Goal: Task Accomplishment & Management: Manage account settings

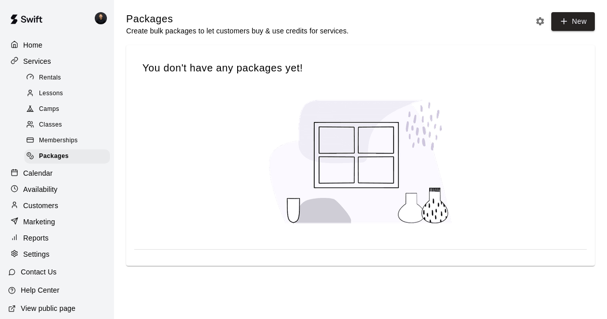
click at [42, 259] on p "Settings" at bounding box center [36, 254] width 26 height 10
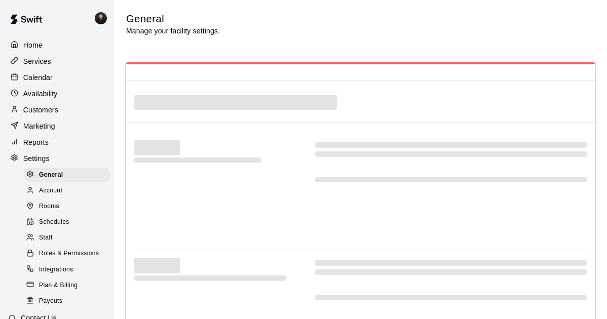
select select "**"
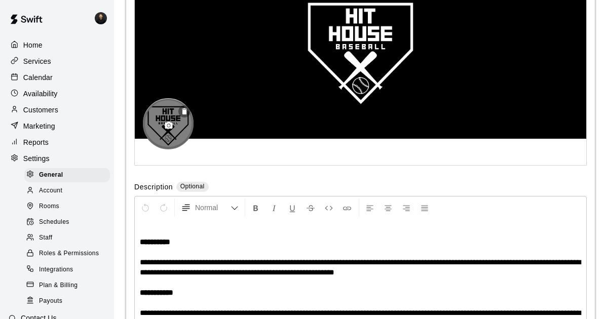
scroll to position [2359, 0]
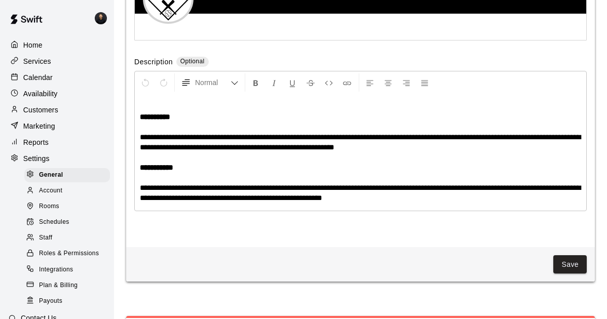
click at [48, 45] on div "Home" at bounding box center [57, 44] width 98 height 15
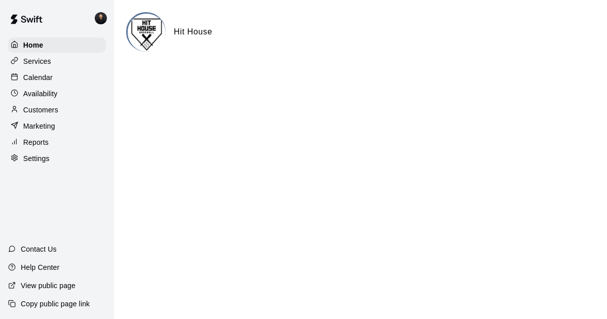
click at [50, 164] on p "Settings" at bounding box center [36, 159] width 26 height 10
select select "**"
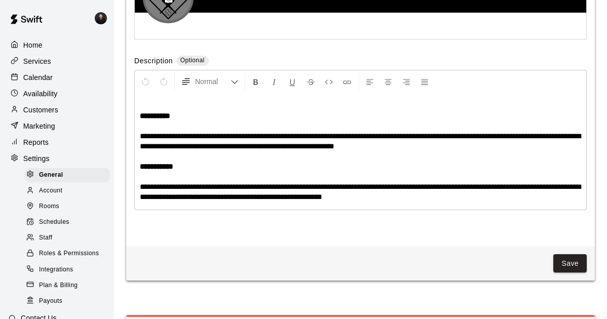
scroll to position [2359, 0]
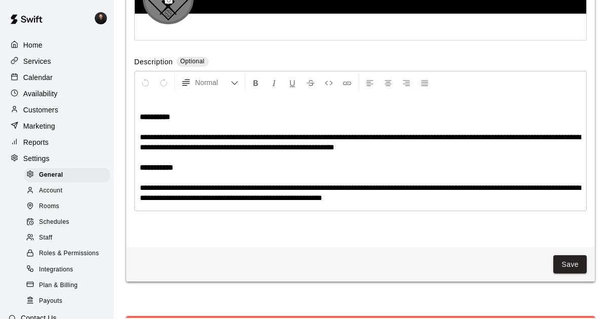
click at [170, 2] on circle "button" at bounding box center [169, 0] width 3 height 3
drag, startPoint x: 178, startPoint y: 113, endPoint x: 180, endPoint y: 132, distance: 18.9
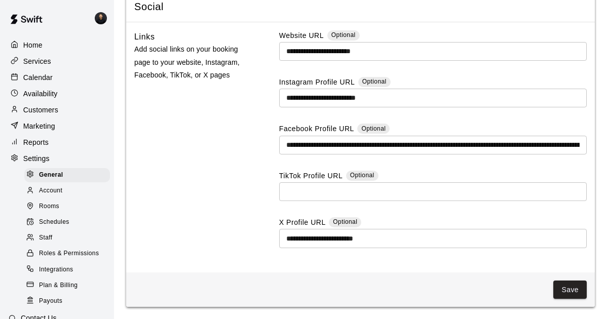
scroll to position [2831, 0]
click at [62, 196] on span "Account" at bounding box center [50, 191] width 23 height 10
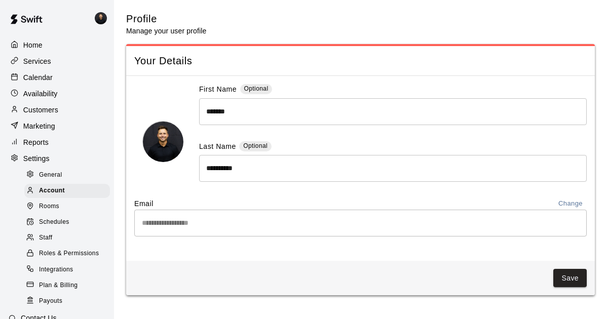
click at [566, 210] on button "Change" at bounding box center [570, 204] width 32 height 12
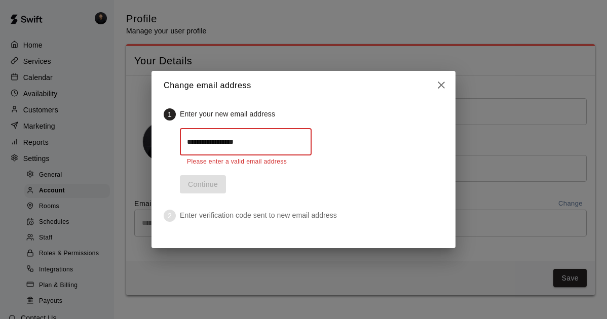
type input "**********"
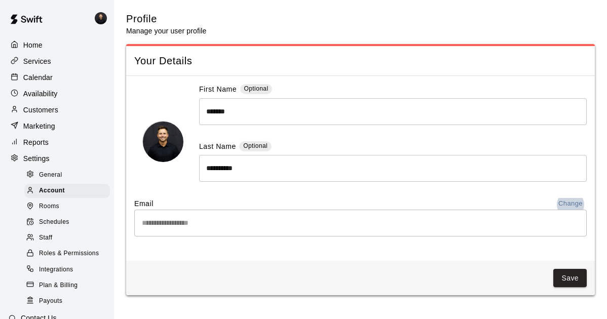
click at [52, 212] on span "Rooms" at bounding box center [49, 207] width 20 height 10
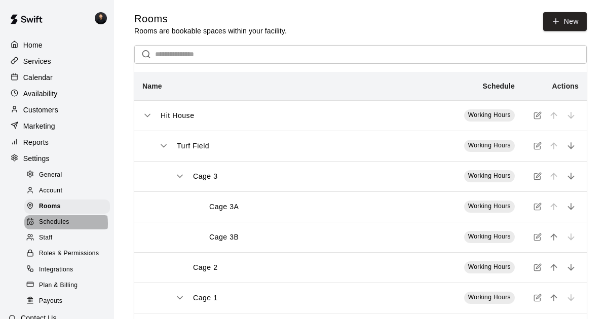
click at [59, 227] on span "Schedules" at bounding box center [54, 222] width 30 height 10
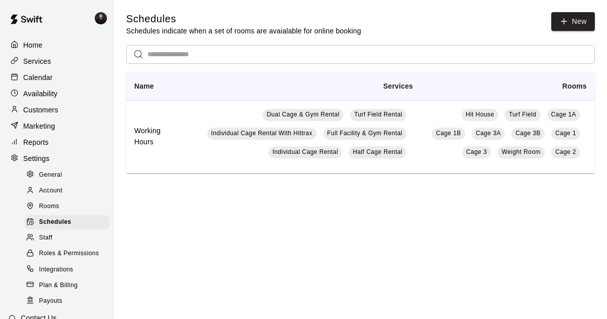
click at [59, 245] on div "Staff" at bounding box center [67, 238] width 86 height 14
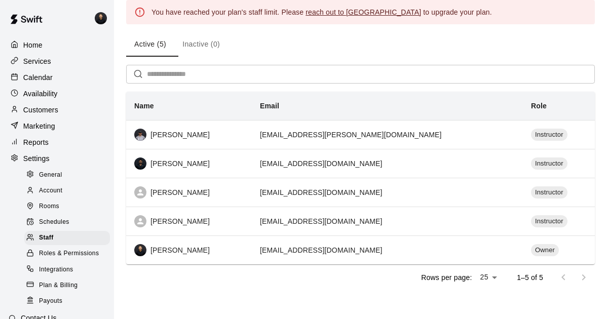
scroll to position [64, 0]
click at [75, 259] on span "Roles & Permissions" at bounding box center [69, 254] width 60 height 10
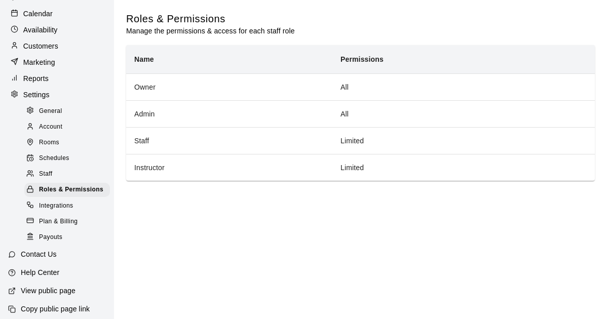
scroll to position [65, 0]
click at [67, 210] on span "Integrations" at bounding box center [56, 205] width 34 height 10
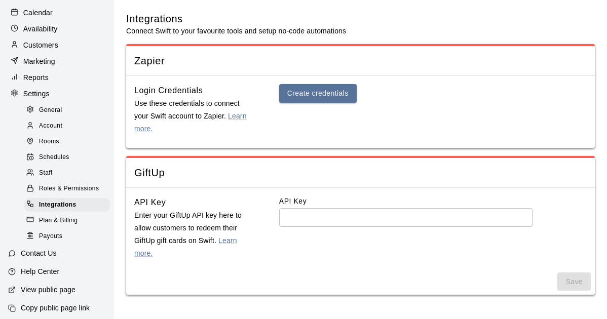
click at [63, 226] on span "Plan & Billing" at bounding box center [58, 221] width 39 height 10
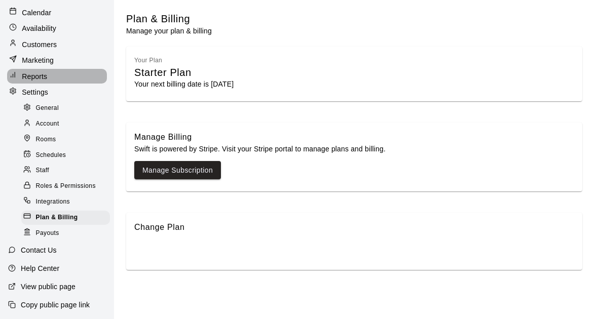
click at [47, 82] on p "Reports" at bounding box center [34, 76] width 25 height 10
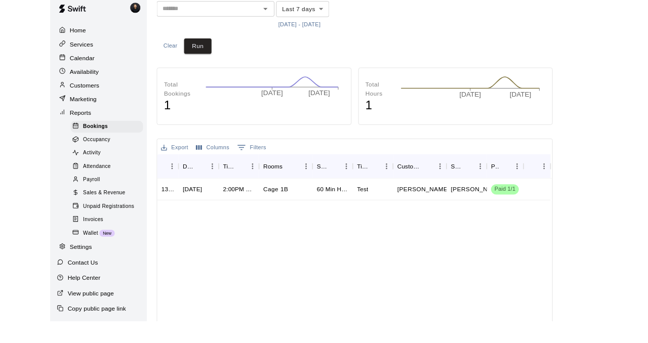
scroll to position [20, 0]
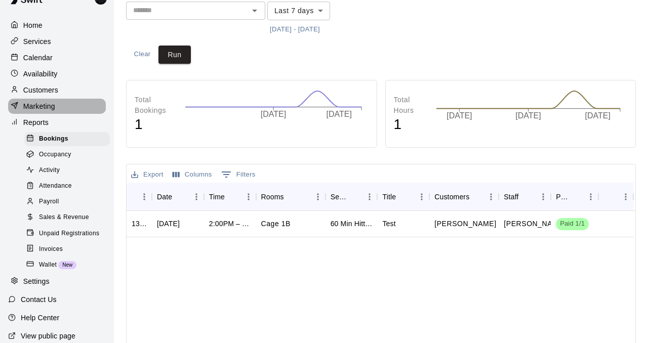
click at [64, 114] on div "Marketing" at bounding box center [57, 106] width 98 height 15
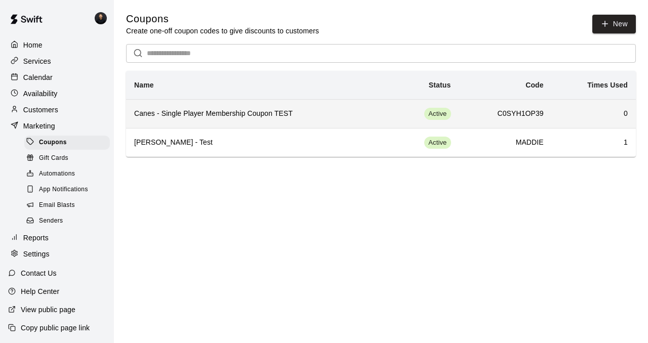
click at [226, 120] on h6 "Canes - Single Player Membership Coupon TEST" at bounding box center [256, 113] width 244 height 11
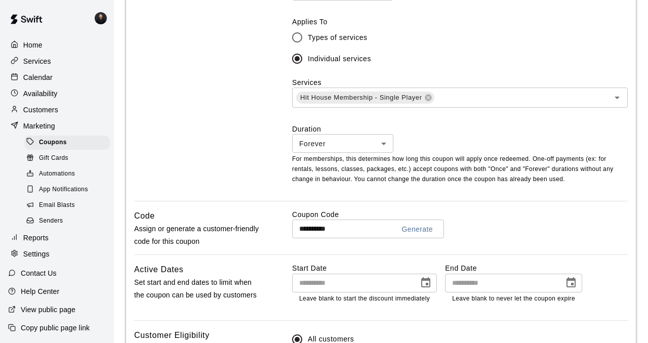
scroll to position [359, 0]
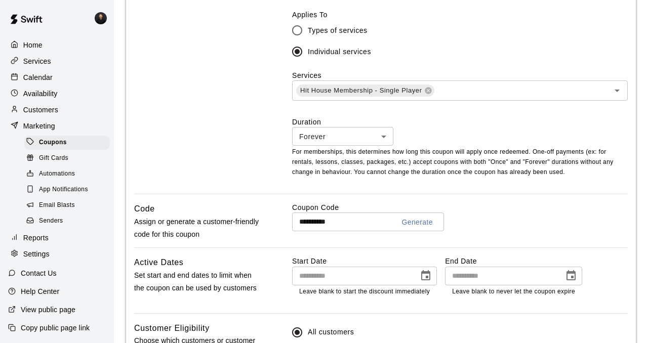
click at [352, 232] on input "**********" at bounding box center [339, 222] width 94 height 19
click at [65, 154] on span "Gift Cards" at bounding box center [53, 159] width 29 height 10
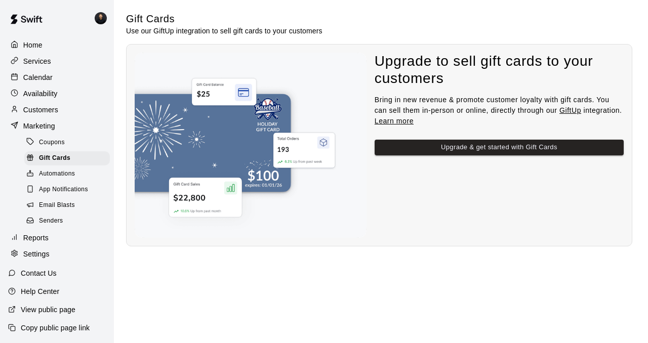
click at [66, 220] on div "Senders" at bounding box center [67, 221] width 86 height 14
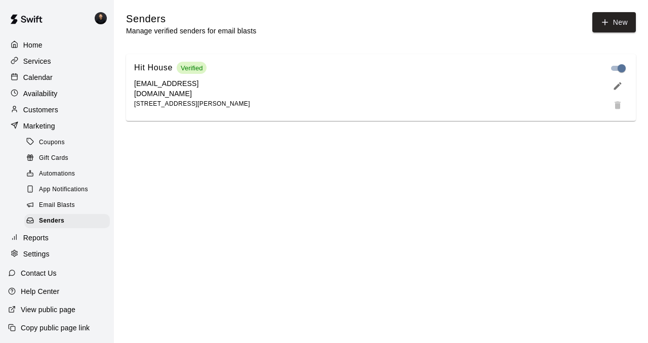
click at [66, 118] on div "Customers" at bounding box center [57, 109] width 98 height 15
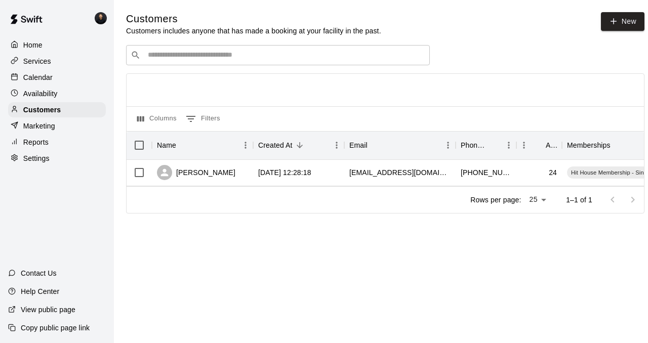
click at [68, 101] on div "Availability" at bounding box center [57, 93] width 98 height 15
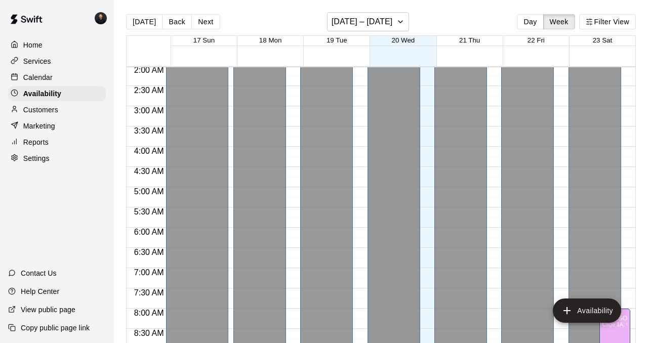
scroll to position [86, 0]
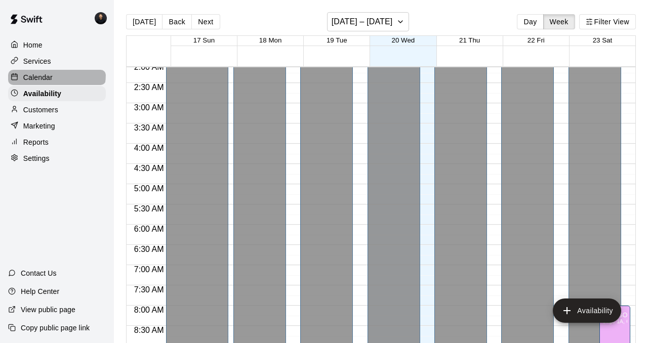
click at [43, 80] on p "Calendar" at bounding box center [37, 77] width 29 height 10
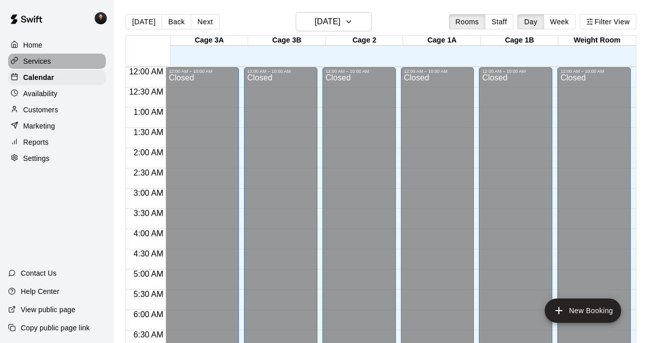
click at [67, 60] on div "Services" at bounding box center [57, 61] width 98 height 15
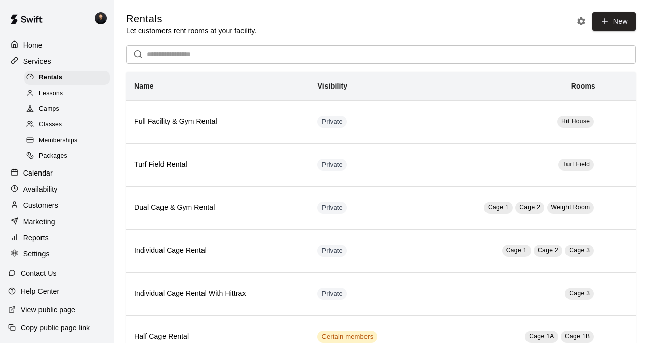
scroll to position [30, 0]
click at [63, 312] on p "View public page" at bounding box center [48, 310] width 55 height 10
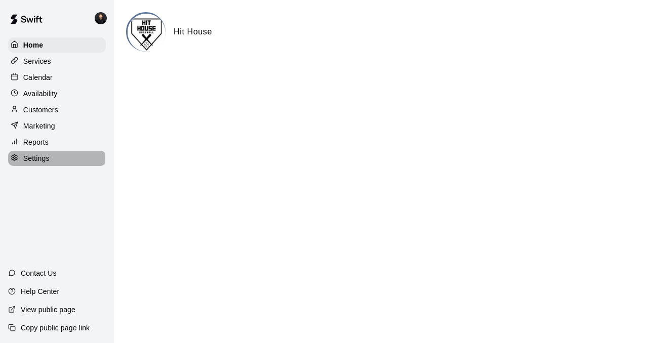
click at [48, 164] on p "Settings" at bounding box center [36, 159] width 26 height 10
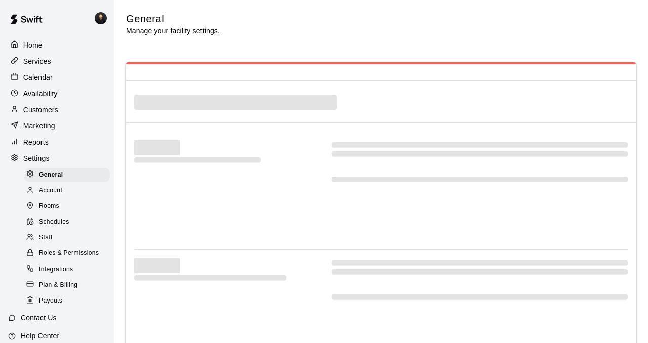
select select "**"
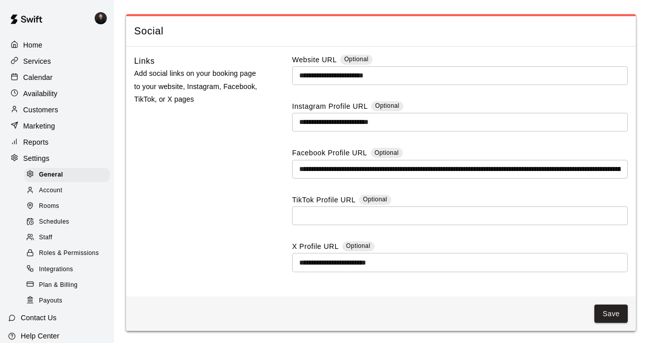
scroll to position [2807, 0]
click at [67, 198] on div "Account" at bounding box center [67, 191] width 86 height 14
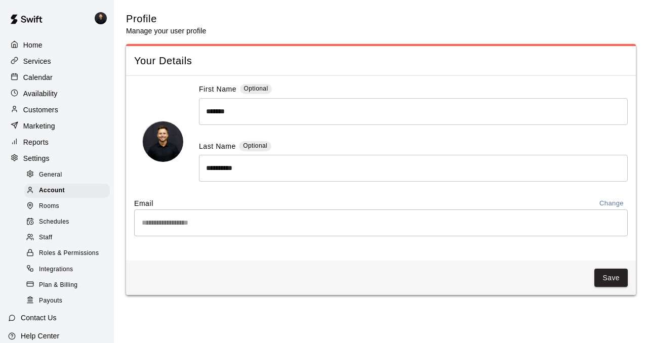
click at [67, 214] on div "Rooms" at bounding box center [67, 207] width 86 height 14
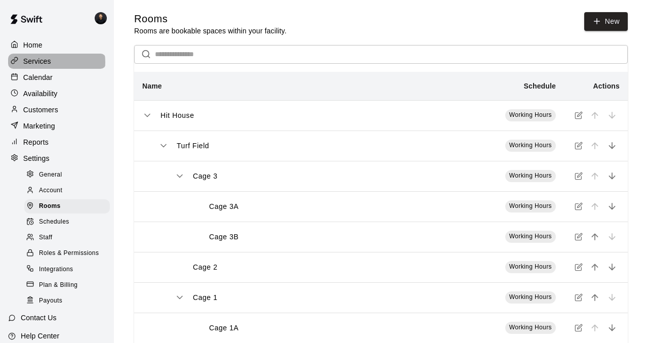
click at [51, 65] on p "Services" at bounding box center [37, 61] width 28 height 10
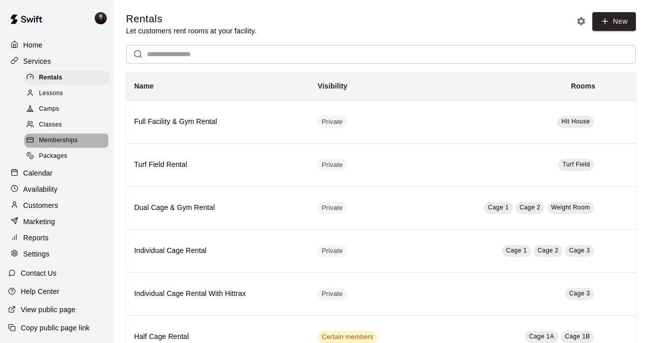
click at [62, 146] on span "Memberships" at bounding box center [58, 141] width 39 height 10
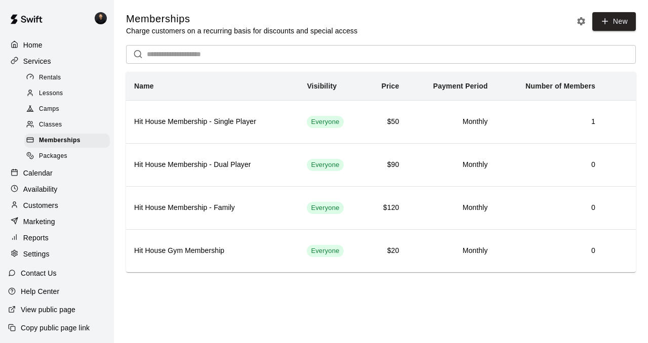
click at [80, 132] on div "Classes" at bounding box center [67, 125] width 86 height 14
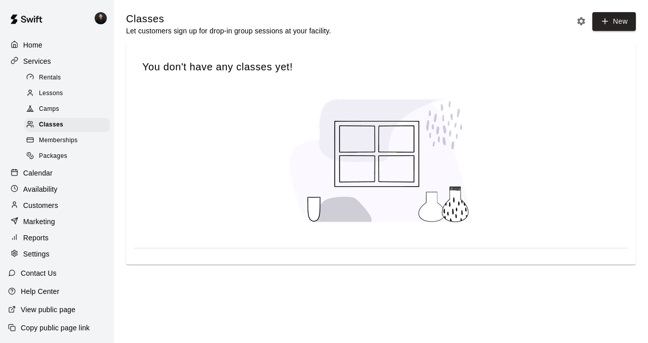
click at [73, 117] on div "Camps" at bounding box center [67, 109] width 86 height 14
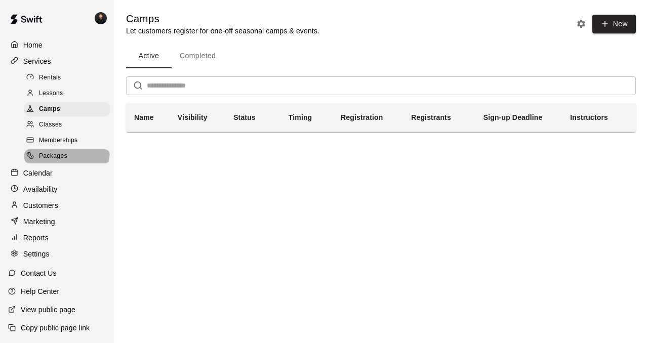
click at [62, 163] on div "Packages" at bounding box center [67, 156] width 86 height 14
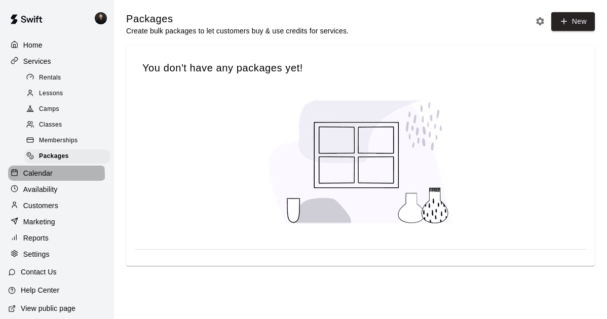
click at [43, 178] on p "Calendar" at bounding box center [37, 173] width 29 height 10
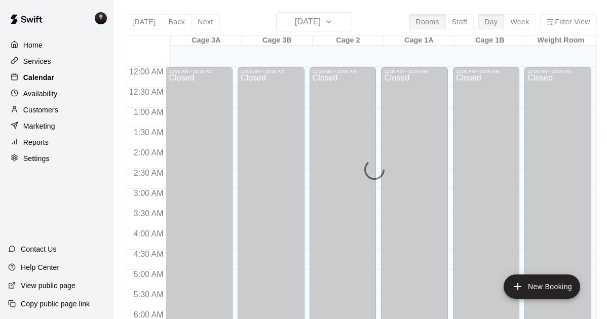
scroll to position [681, 0]
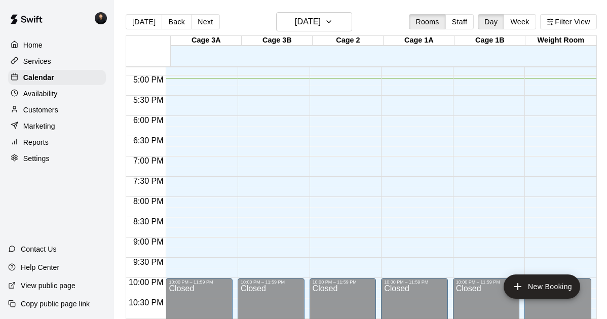
click at [41, 44] on p "Home" at bounding box center [32, 45] width 19 height 10
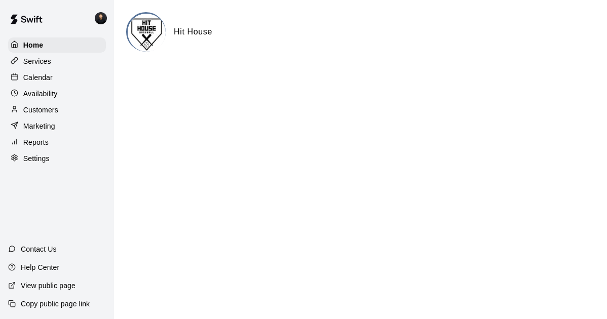
click at [20, 17] on img at bounding box center [26, 19] width 53 height 30
click at [102, 18] on img at bounding box center [101, 18] width 12 height 12
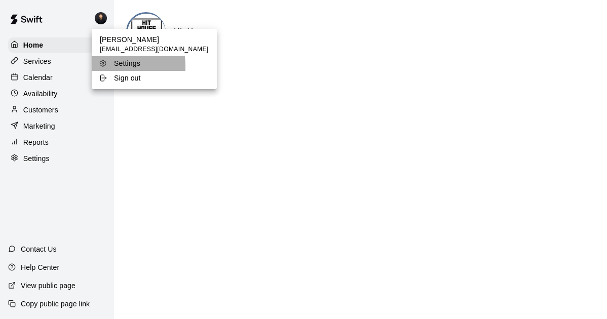
click at [110, 68] on div "Settings" at bounding box center [132, 63] width 66 height 10
select select "**"
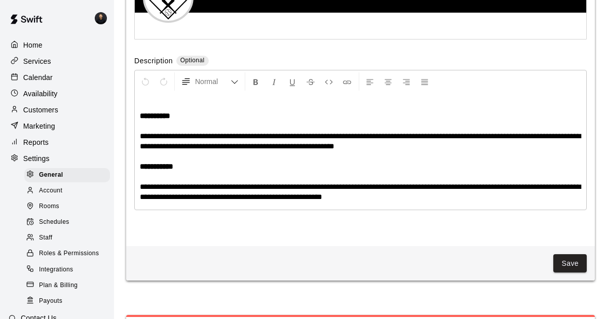
scroll to position [2359, 0]
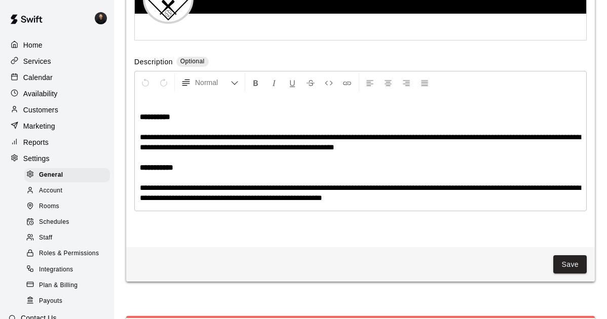
click at [145, 68] on label "Description" at bounding box center [153, 63] width 39 height 12
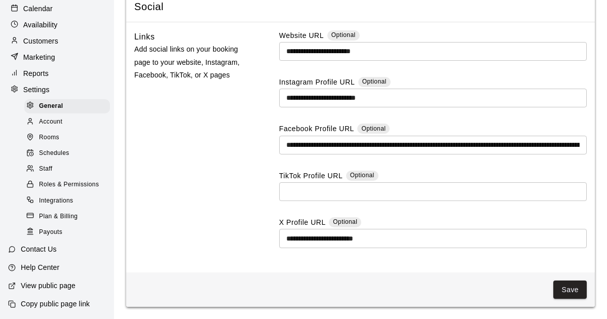
scroll to position [104, 0]
click at [59, 265] on p "Help Center" at bounding box center [40, 267] width 39 height 10
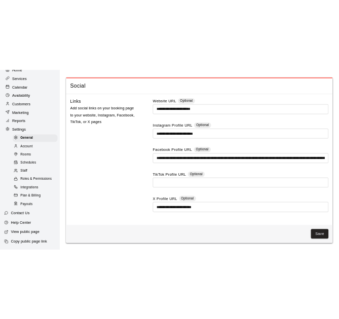
scroll to position [80, 0]
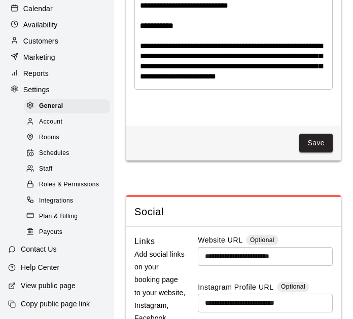
select select "**"
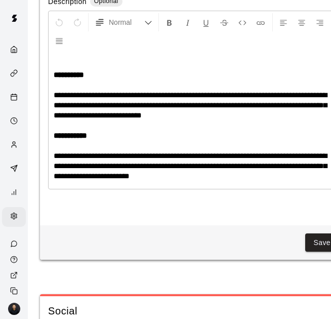
scroll to position [2957, 0]
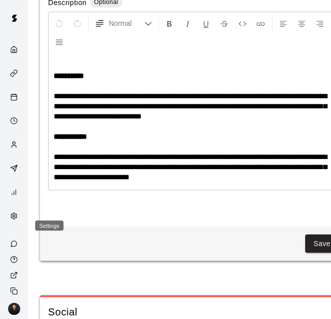
click at [15, 217] on circle "Settings" at bounding box center [14, 216] width 2 height 2
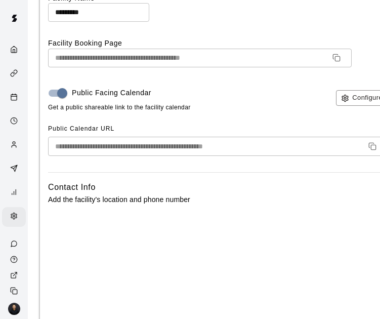
scroll to position [159, 0]
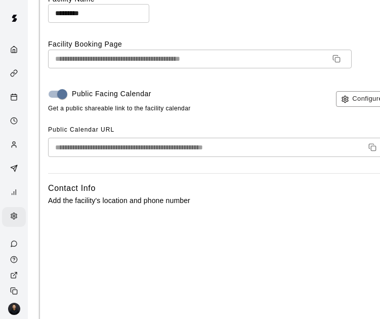
select select "**"
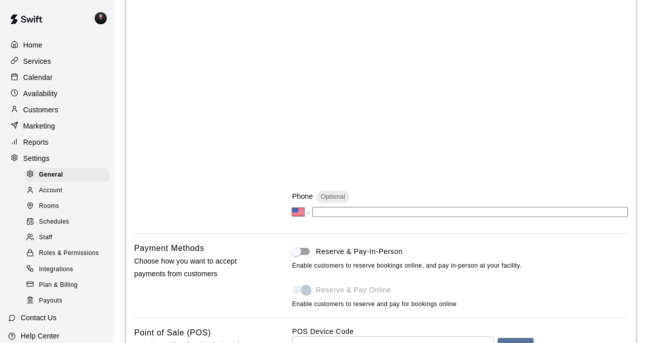
scroll to position [0, 0]
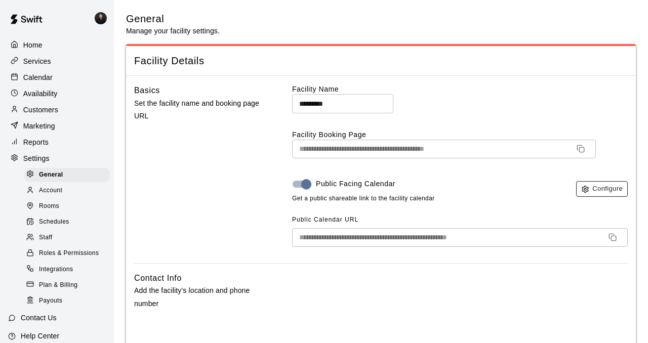
click at [582, 194] on icon "button" at bounding box center [586, 189] width 8 height 8
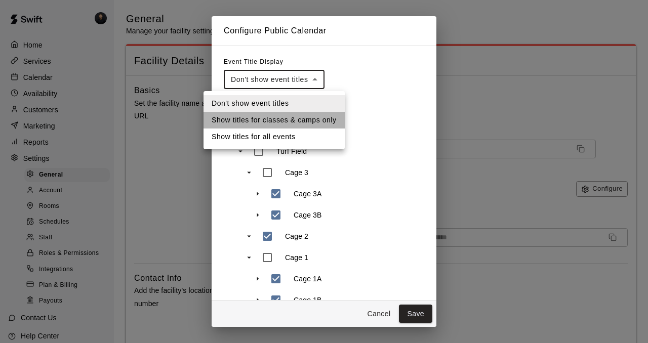
click at [266, 117] on li "Show titles for classes & camps only" at bounding box center [274, 120] width 141 height 17
type input "**********"
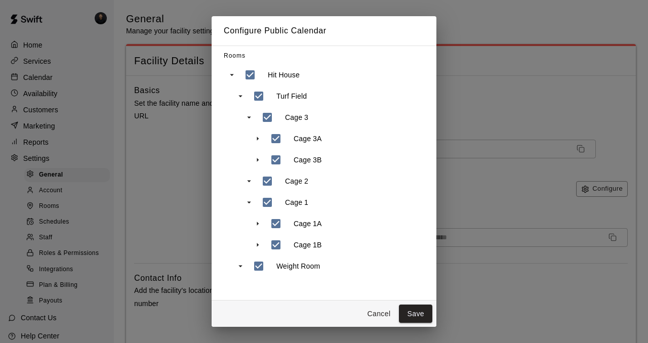
scroll to position [79, 0]
click at [415, 310] on button "Save" at bounding box center [415, 314] width 33 height 19
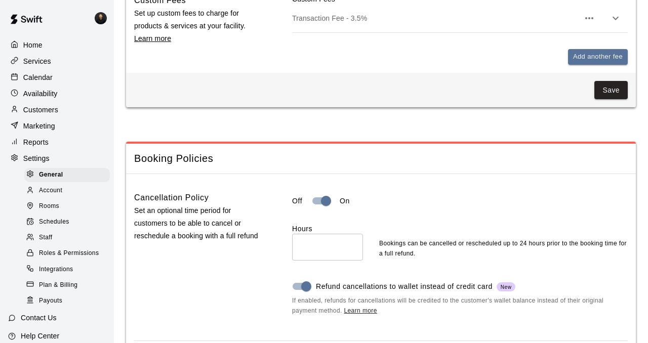
scroll to position [883, 0]
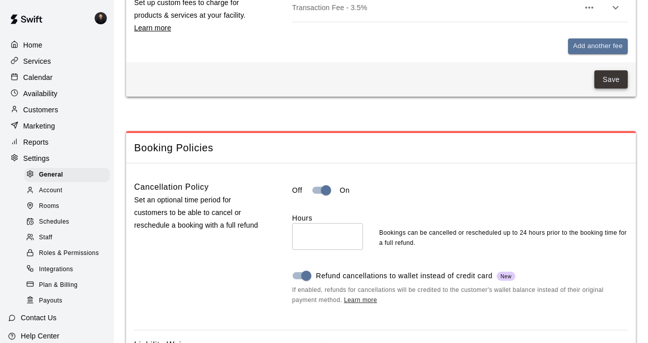
click at [610, 89] on button "Save" at bounding box center [611, 79] width 33 height 19
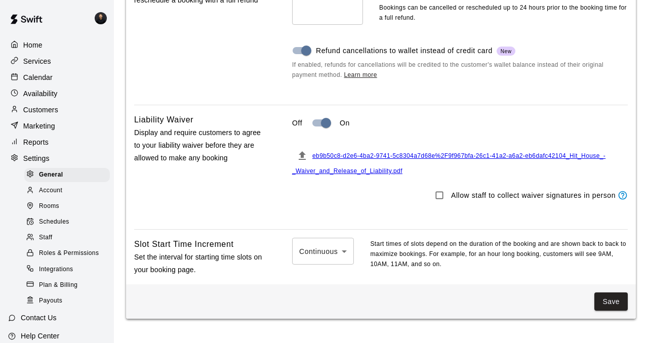
scroll to position [1113, 0]
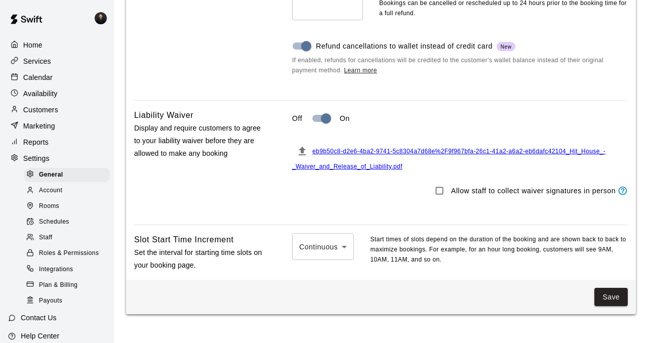
click at [347, 170] on span "eb9b50c8-d2e6-4ba2-9741-5c8304a7d68e%2F9f967bfa-26c1-41a2-a6a2-eb6dafc42104_Hit…" at bounding box center [449, 159] width 314 height 22
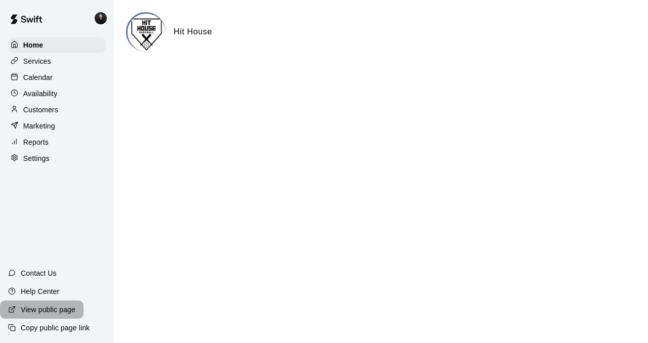
click at [39, 308] on p "View public page" at bounding box center [48, 310] width 55 height 10
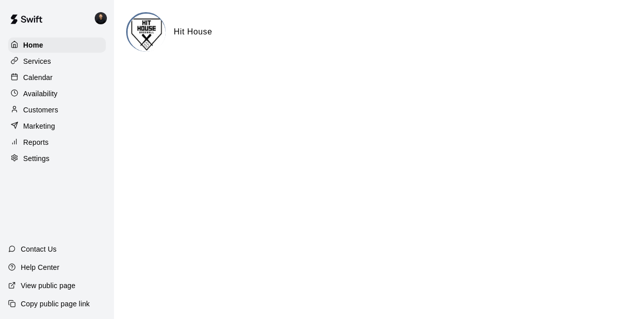
click at [37, 164] on p "Settings" at bounding box center [36, 159] width 26 height 10
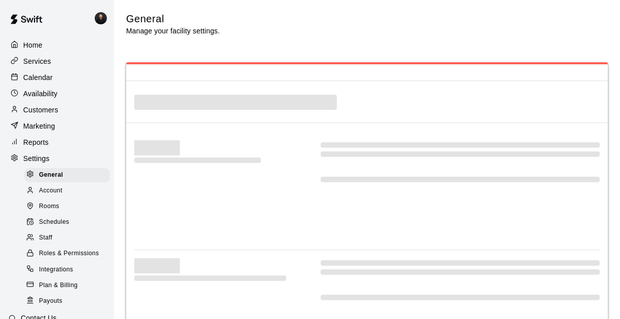
select select "**"
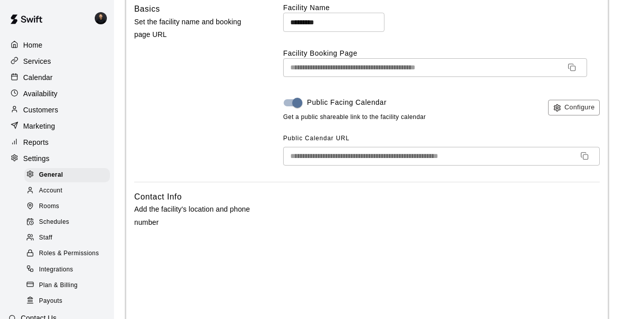
scroll to position [88, 0]
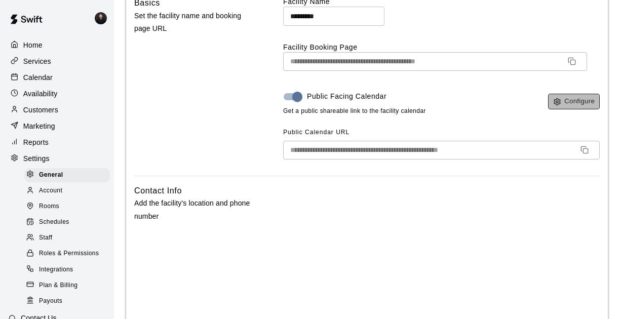
click at [569, 109] on button "Configure" at bounding box center [574, 102] width 52 height 16
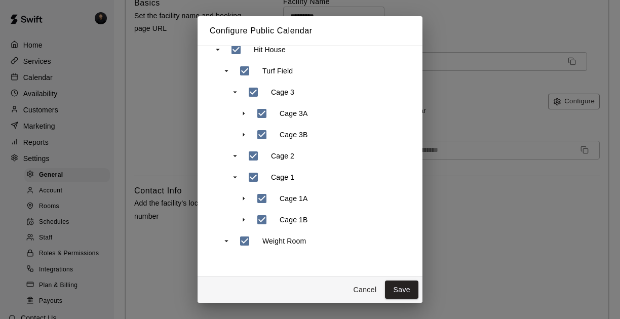
scroll to position [103, 0]
click at [401, 287] on button "Save" at bounding box center [401, 290] width 33 height 19
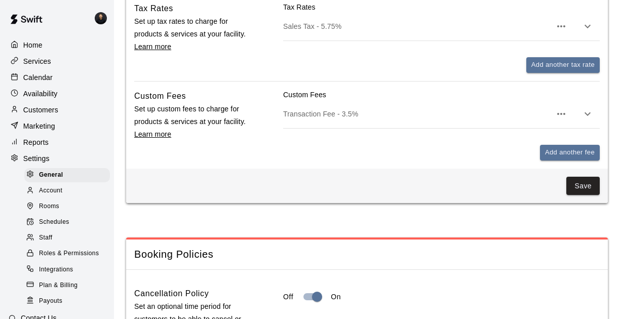
scroll to position [777, 0]
click at [593, 195] on button "Save" at bounding box center [582, 185] width 33 height 19
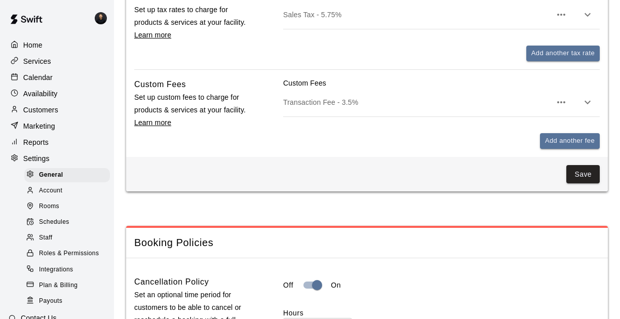
scroll to position [789, 0]
click at [34, 63] on p "Services" at bounding box center [37, 61] width 28 height 10
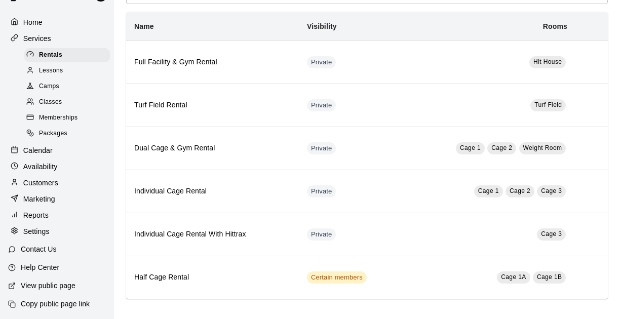
scroll to position [82, 0]
click at [44, 285] on p "View public page" at bounding box center [48, 286] width 55 height 10
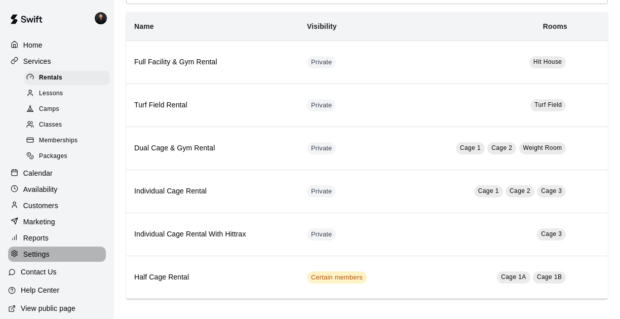
click at [38, 262] on div "Settings" at bounding box center [57, 254] width 98 height 15
select select "**"
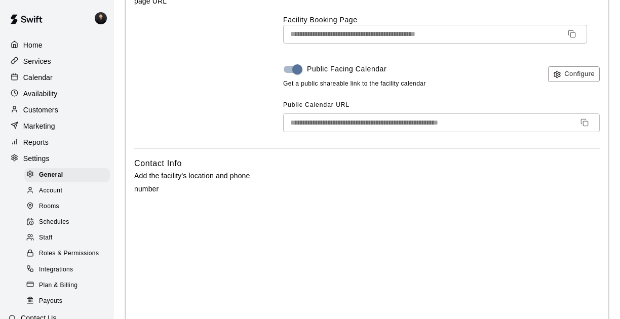
scroll to position [116, 0]
click at [554, 82] on button "Configure" at bounding box center [574, 74] width 52 height 16
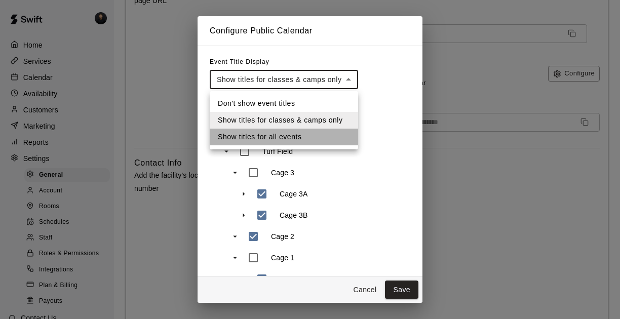
click at [277, 141] on li "Show titles for all events" at bounding box center [284, 137] width 148 height 17
type input "**********"
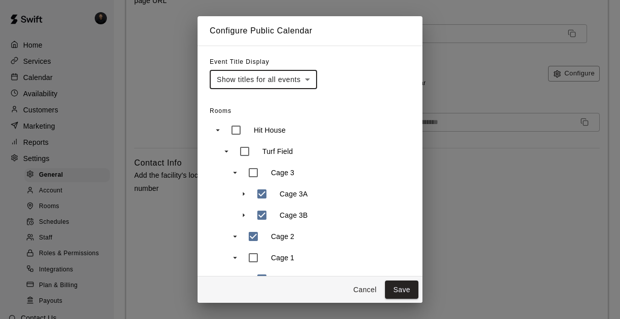
click at [217, 131] on icon "swift facility view" at bounding box center [218, 130] width 4 height 2
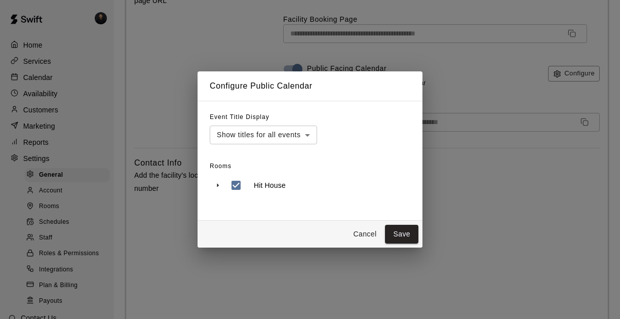
click at [216, 188] on icon "swift facility view" at bounding box center [217, 185] width 9 height 9
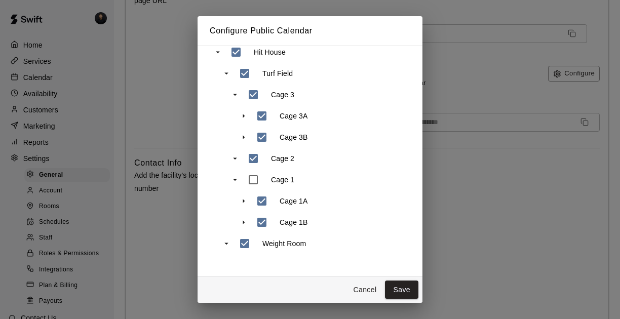
scroll to position [89, 0]
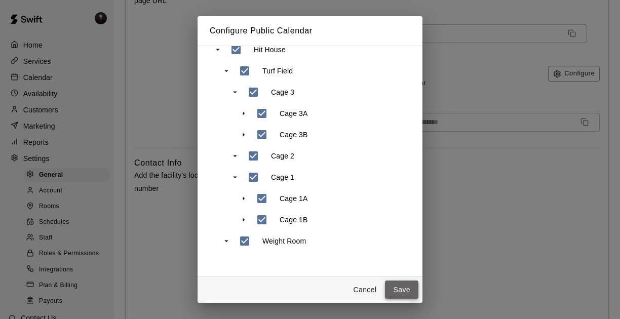
click at [397, 294] on button "Save" at bounding box center [401, 290] width 33 height 19
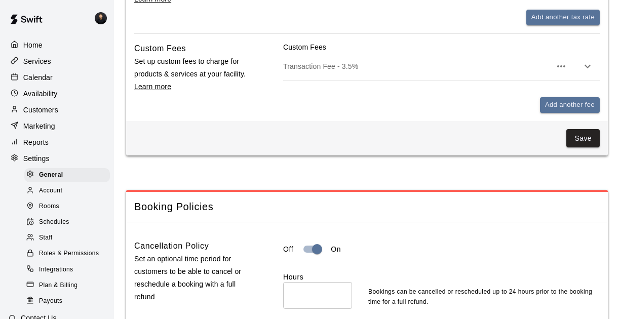
scroll to position [829, 0]
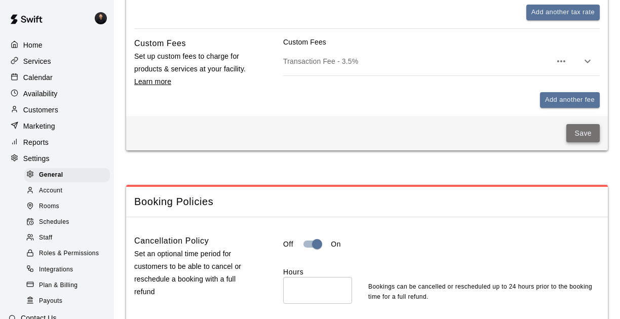
click at [586, 143] on button "Save" at bounding box center [582, 133] width 33 height 19
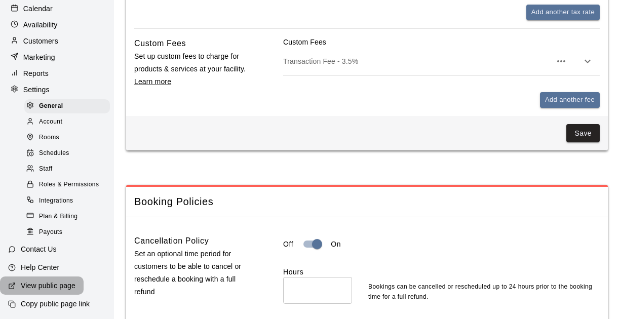
click at [54, 287] on p "View public page" at bounding box center [48, 286] width 55 height 10
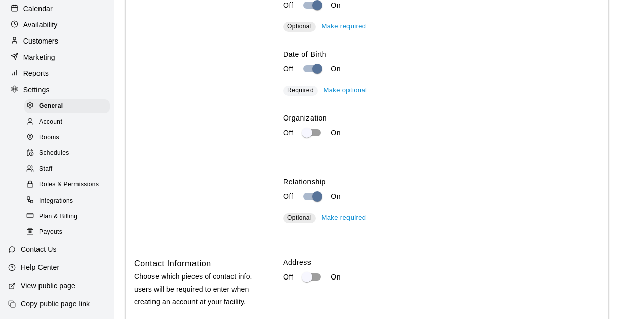
scroll to position [1657, 0]
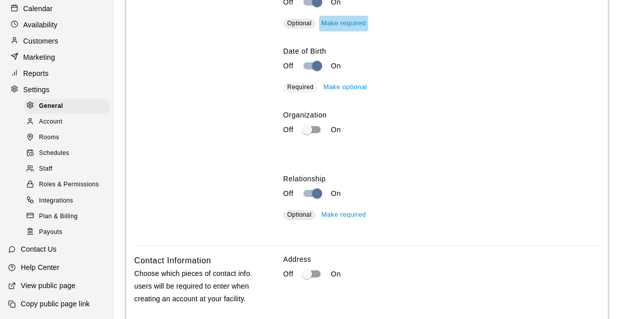
click at [346, 31] on button "Make required" at bounding box center [344, 24] width 50 height 16
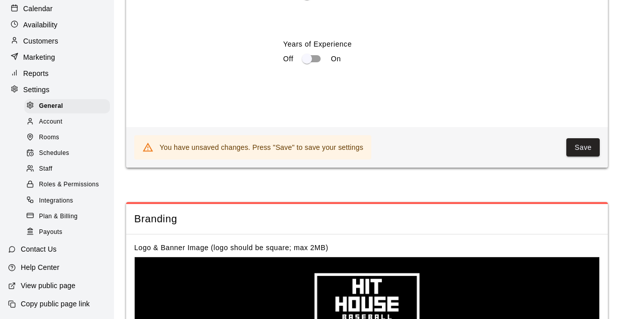
scroll to position [2149, 0]
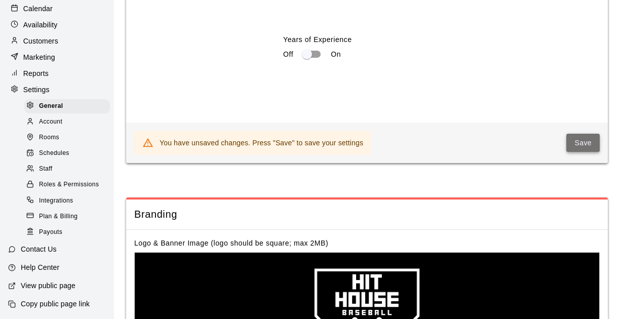
click at [572, 152] on button "Save" at bounding box center [582, 143] width 33 height 19
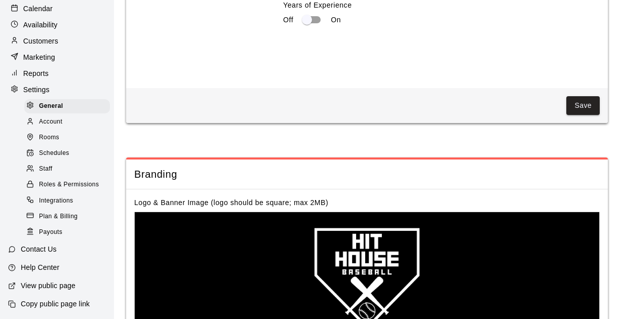
scroll to position [2234, 0]
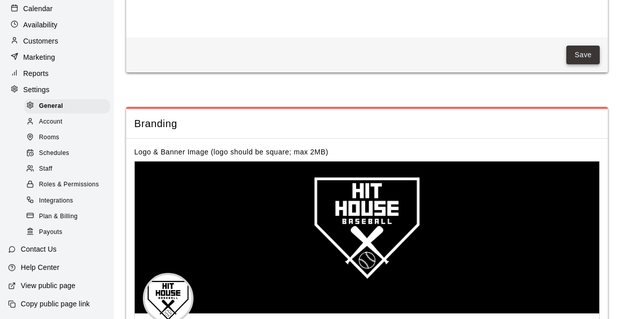
click at [578, 64] on button "Save" at bounding box center [582, 55] width 33 height 19
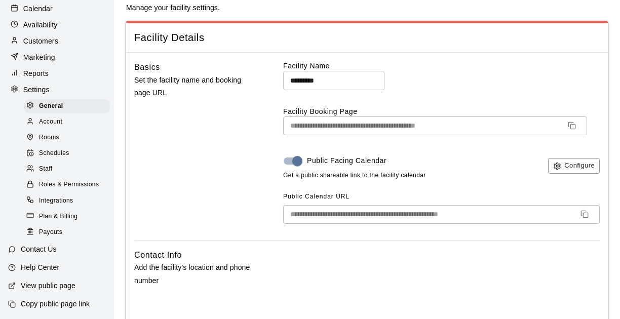
scroll to position [22, 0]
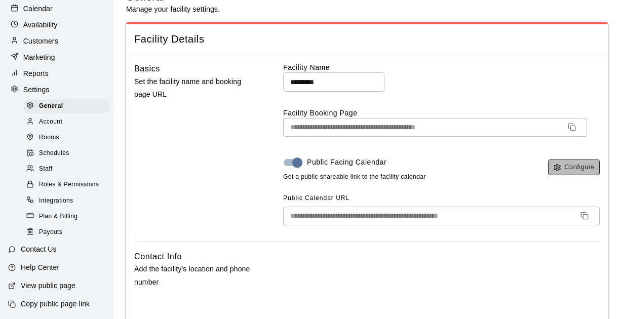
click at [556, 169] on circle "button" at bounding box center [557, 168] width 2 height 2
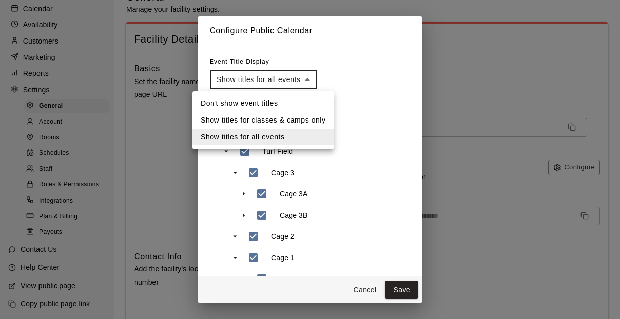
click at [394, 69] on div at bounding box center [310, 159] width 620 height 319
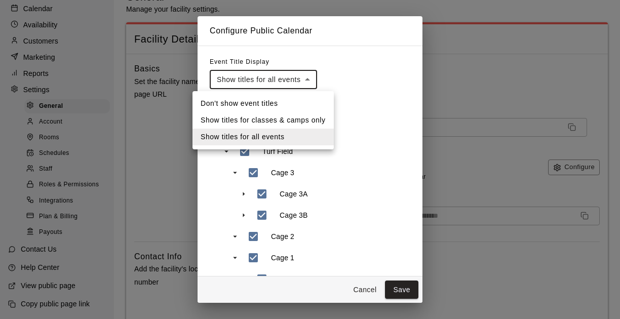
click at [285, 119] on li "Show titles for classes & camps only" at bounding box center [263, 120] width 141 height 17
type input "**********"
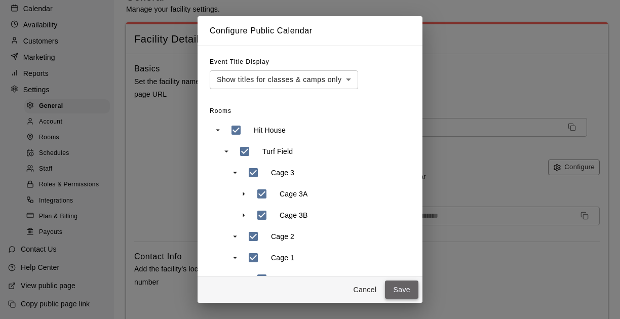
click at [411, 293] on button "Save" at bounding box center [401, 290] width 33 height 19
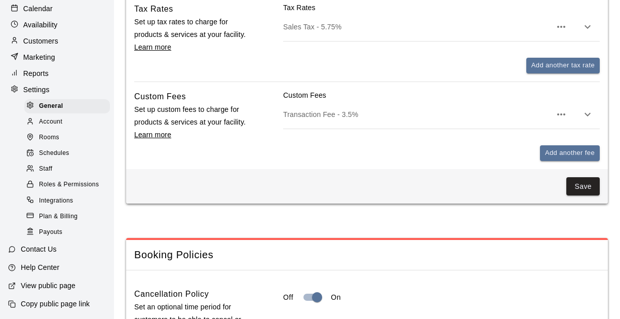
scroll to position [777, 0]
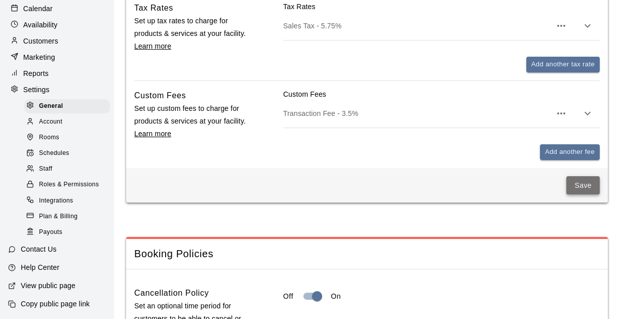
click at [572, 195] on button "Save" at bounding box center [582, 185] width 33 height 19
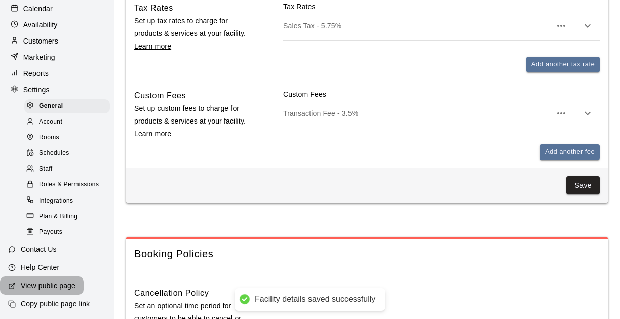
click at [65, 287] on p "View public page" at bounding box center [48, 286] width 55 height 10
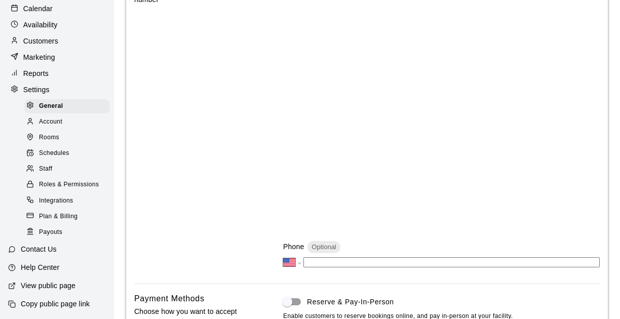
scroll to position [278, 0]
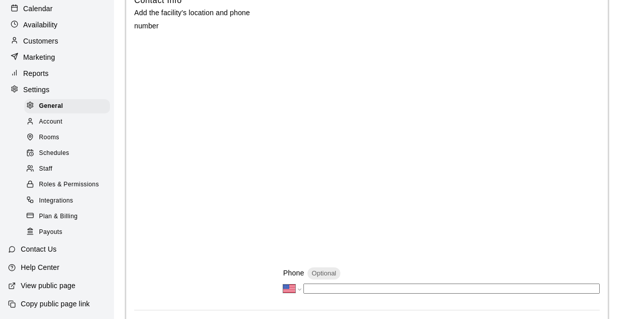
click at [43, 262] on p "Help Center" at bounding box center [40, 267] width 39 height 10
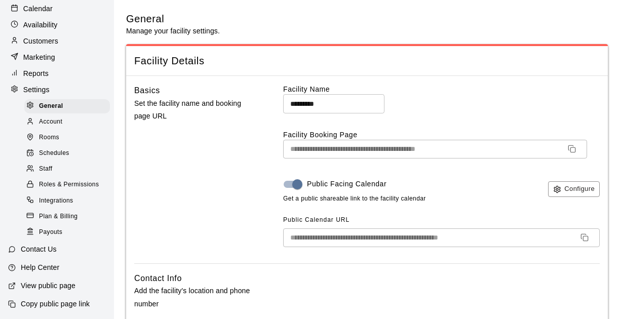
scroll to position [0, 0]
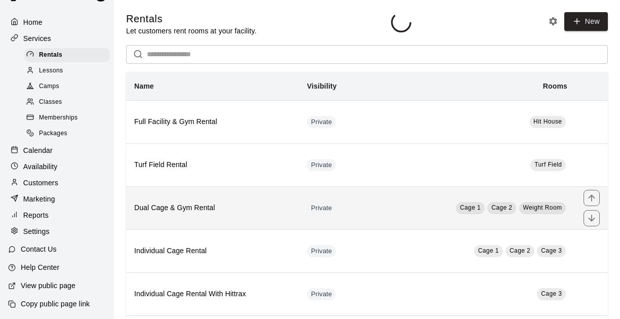
scroll to position [54, 0]
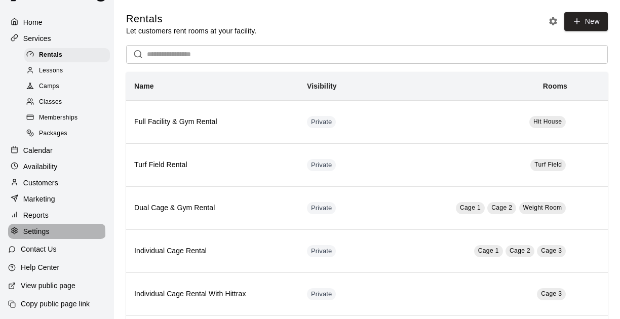
click at [42, 226] on p "Settings" at bounding box center [36, 231] width 26 height 10
select select "**"
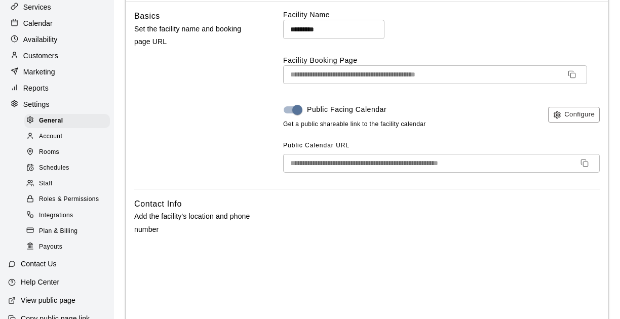
scroll to position [56, 0]
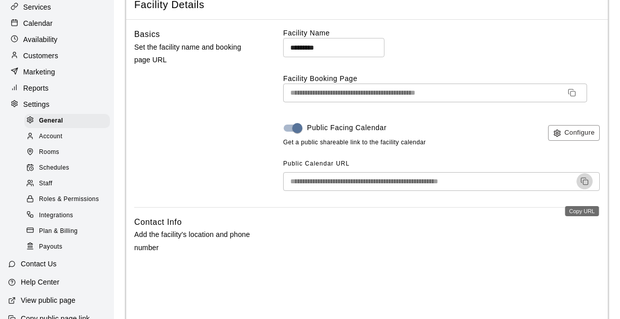
click at [585, 185] on icon "Copy URL" at bounding box center [585, 181] width 8 height 8
click at [565, 140] on button "Configure" at bounding box center [574, 133] width 52 height 16
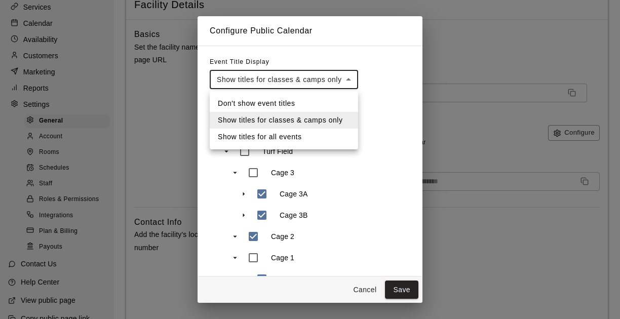
click at [399, 100] on div at bounding box center [310, 159] width 620 height 319
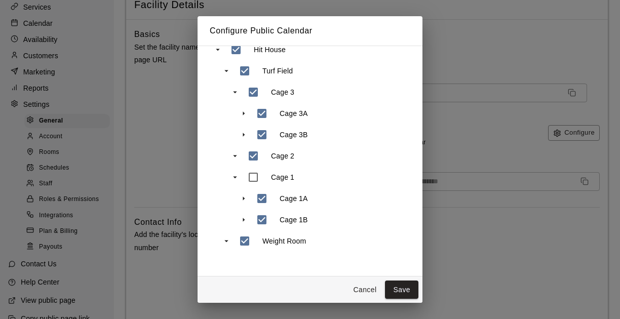
scroll to position [103, 0]
click at [401, 288] on button "Save" at bounding box center [401, 290] width 33 height 19
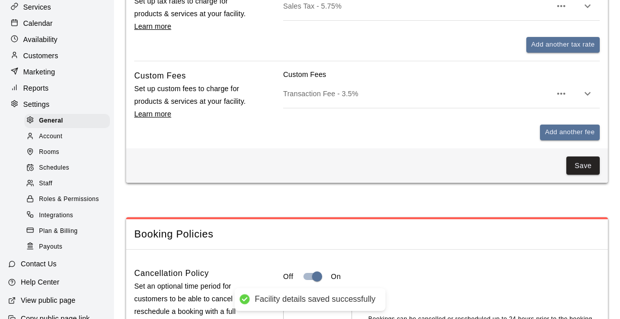
scroll to position [798, 0]
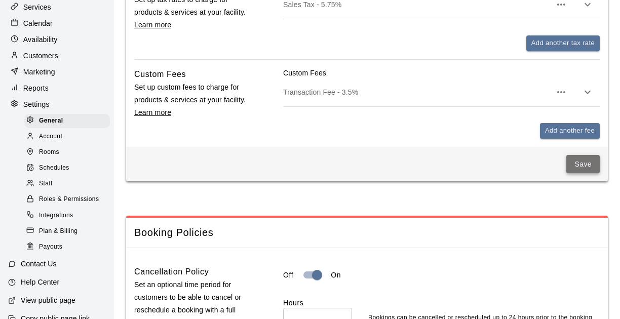
click at [570, 174] on button "Save" at bounding box center [582, 164] width 33 height 19
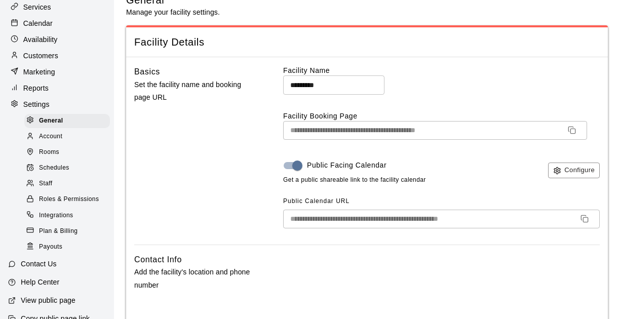
scroll to position [0, 0]
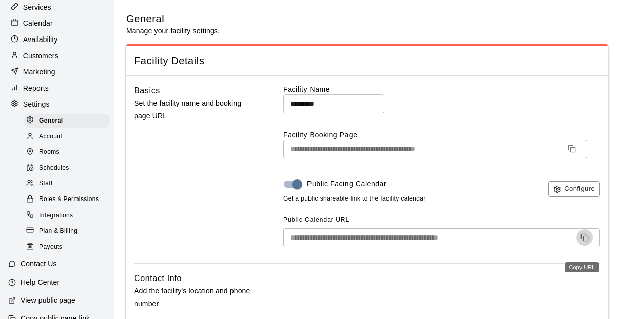
click at [584, 242] on icon "Copy URL" at bounding box center [585, 238] width 8 height 8
click at [567, 189] on button "Configure" at bounding box center [574, 189] width 52 height 16
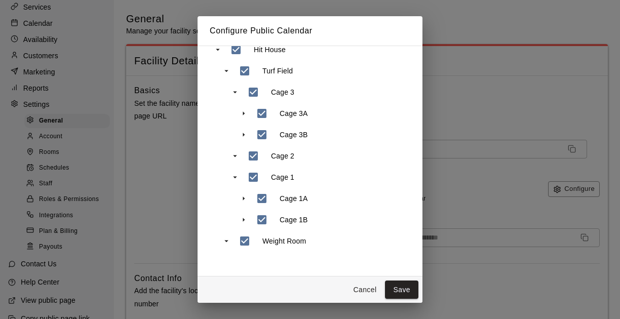
scroll to position [93, 0]
click at [355, 291] on button "Cancel" at bounding box center [365, 290] width 32 height 19
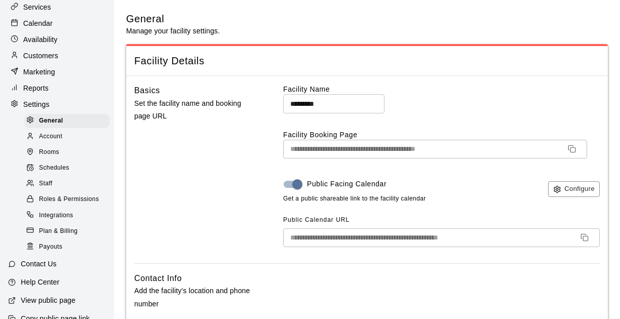
click at [65, 160] on div "Rooms" at bounding box center [67, 152] width 86 height 14
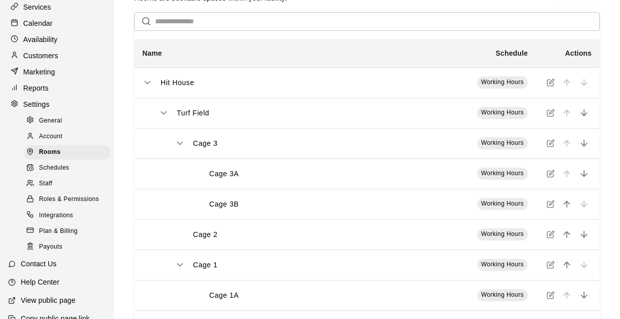
scroll to position [30, 0]
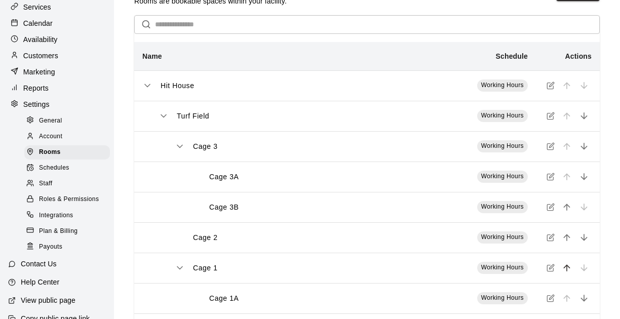
click at [563, 273] on icon "move item up" at bounding box center [567, 268] width 10 height 10
click at [562, 241] on icon "move item up" at bounding box center [567, 238] width 10 height 10
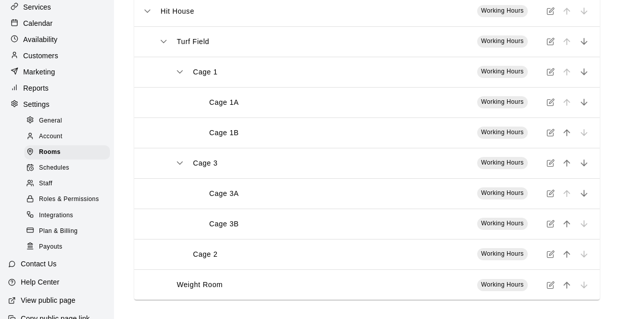
scroll to position [107, 0]
click at [564, 256] on icon "move item up" at bounding box center [567, 253] width 10 height 10
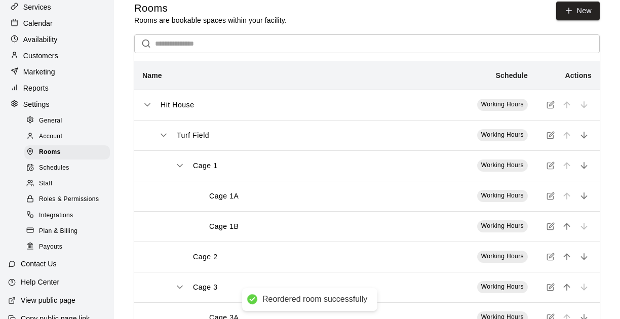
scroll to position [0, 0]
